Goal: Information Seeking & Learning: Learn about a topic

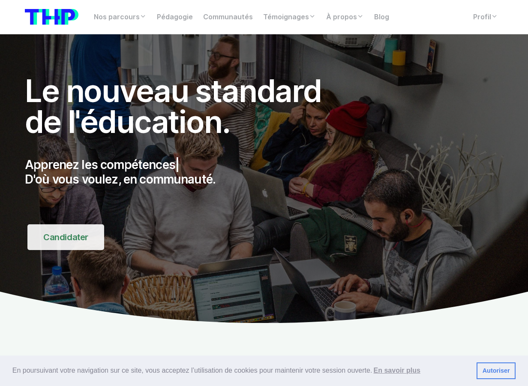
click at [55, 232] on link "Candidater" at bounding box center [65, 237] width 77 height 26
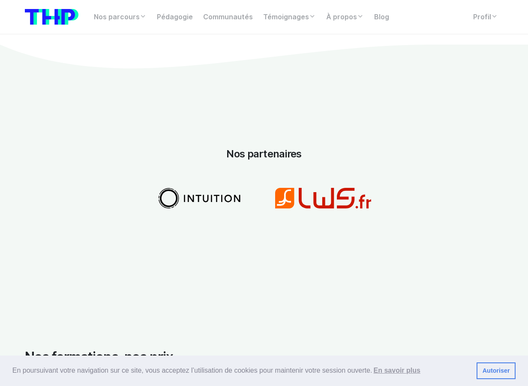
scroll to position [1265, 0]
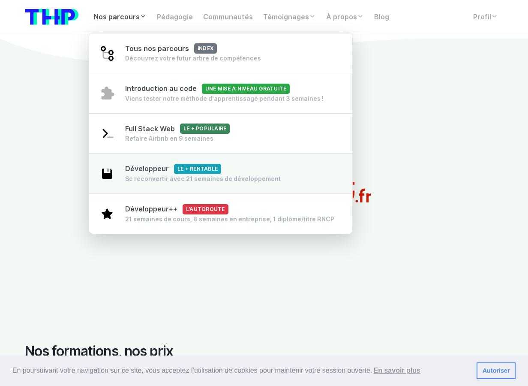
click at [149, 160] on link "Développeur Le + rentable Se reconvertir avec 21 semaines de développement" at bounding box center [220, 173] width 263 height 41
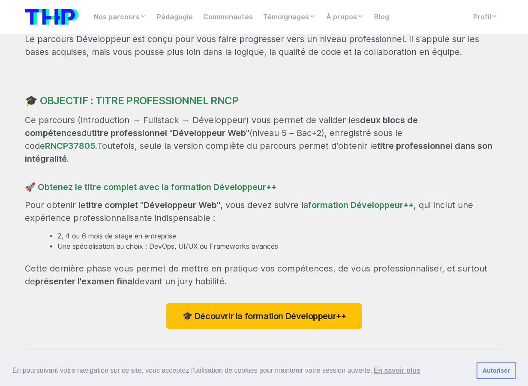
scroll to position [734, 0]
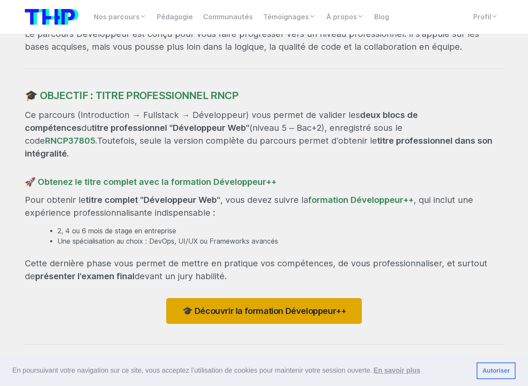
click at [203, 304] on link "🎓 Découvrir la formation Développeur++" at bounding box center [264, 311] width 196 height 26
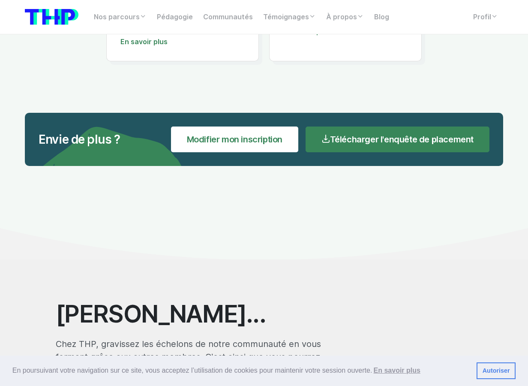
scroll to position [5620, 0]
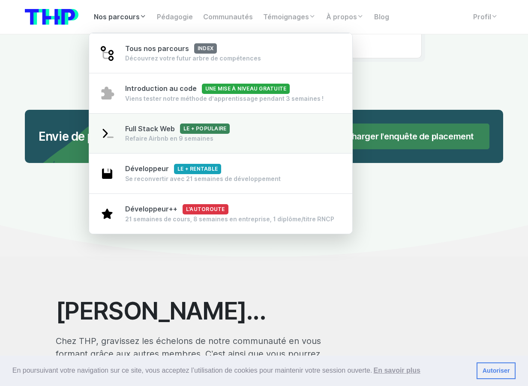
click at [151, 152] on link "Full Stack Web Le + populaire Refaire Airbnb en 9 semaines" at bounding box center [220, 133] width 263 height 41
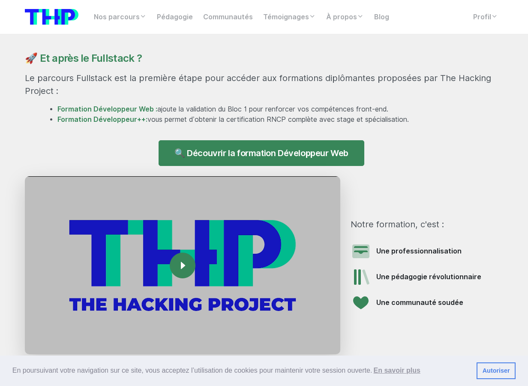
scroll to position [803, 0]
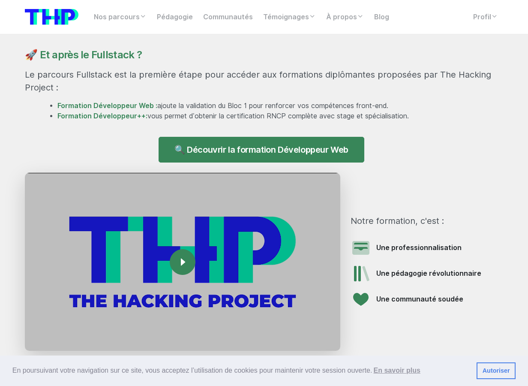
click at [152, 152] on div "🔍 Découvrir la formation Développeur Web" at bounding box center [264, 150] width 478 height 26
